Goal: Find contact information

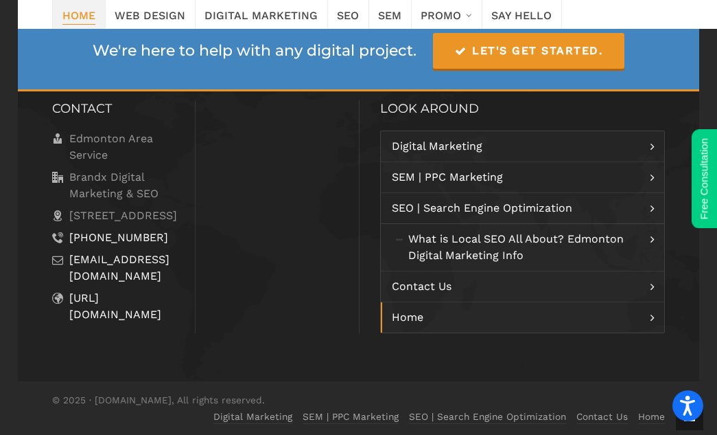
scroll to position [2853, 0]
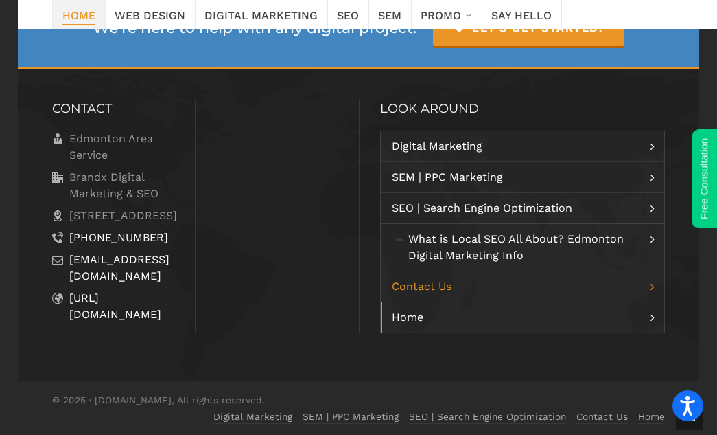
click at [608, 285] on link "Contact Us" at bounding box center [523, 286] width 284 height 30
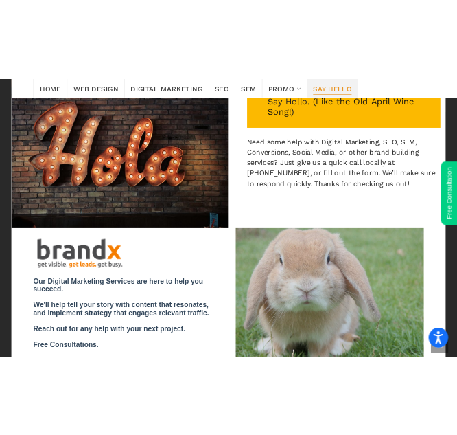
scroll to position [253, 0]
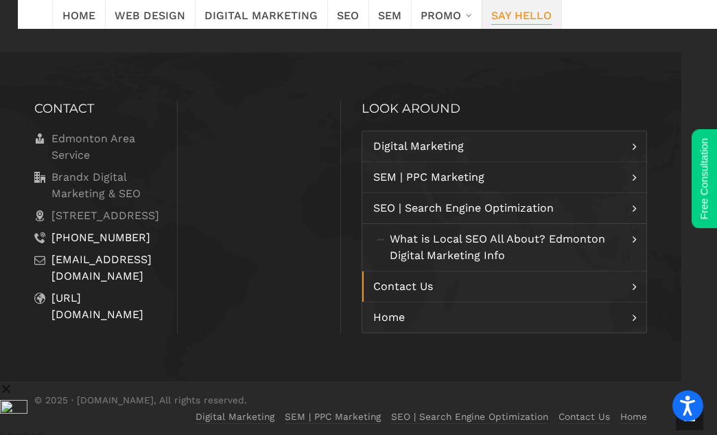
scroll to position [1259, 0]
